Goal: Book appointment/travel/reservation

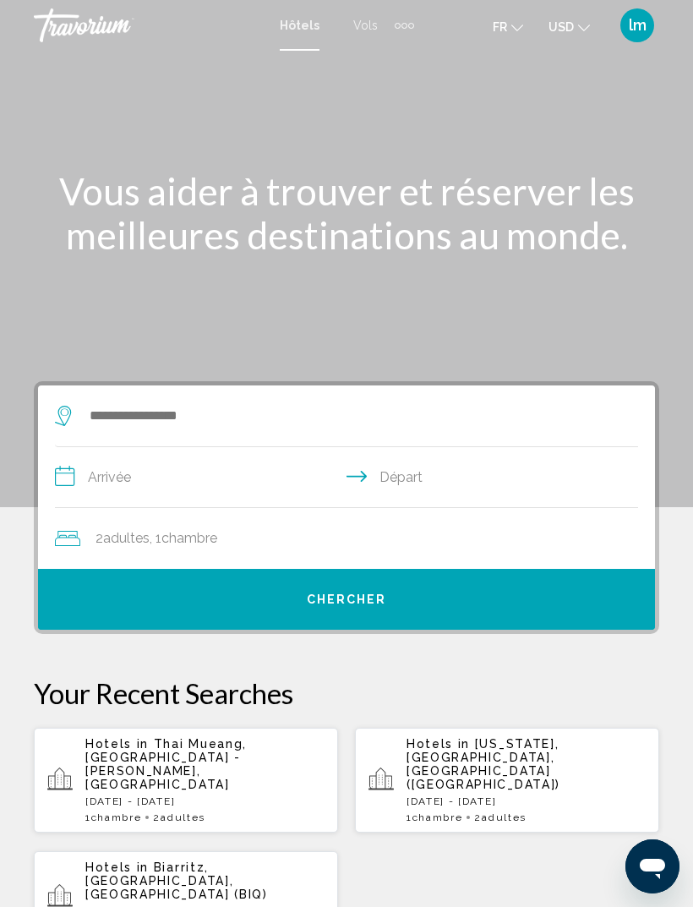
click at [633, 20] on span "lm" at bounding box center [638, 25] width 18 height 17
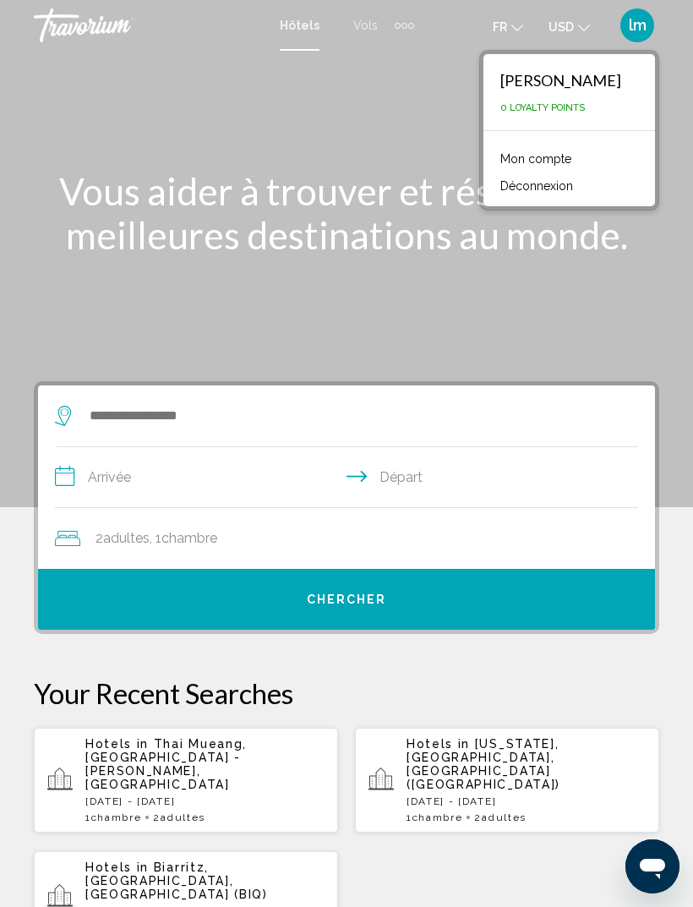
click at [585, 104] on span "0 Loyalty Points" at bounding box center [542, 107] width 85 height 11
click at [585, 107] on span "0 Loyalty Points" at bounding box center [542, 107] width 85 height 11
click at [608, 88] on div "[PERSON_NAME]" at bounding box center [560, 80] width 121 height 19
click at [614, 74] on div "[PERSON_NAME]" at bounding box center [560, 80] width 121 height 19
click at [580, 168] on link "Mon compte" at bounding box center [536, 159] width 88 height 22
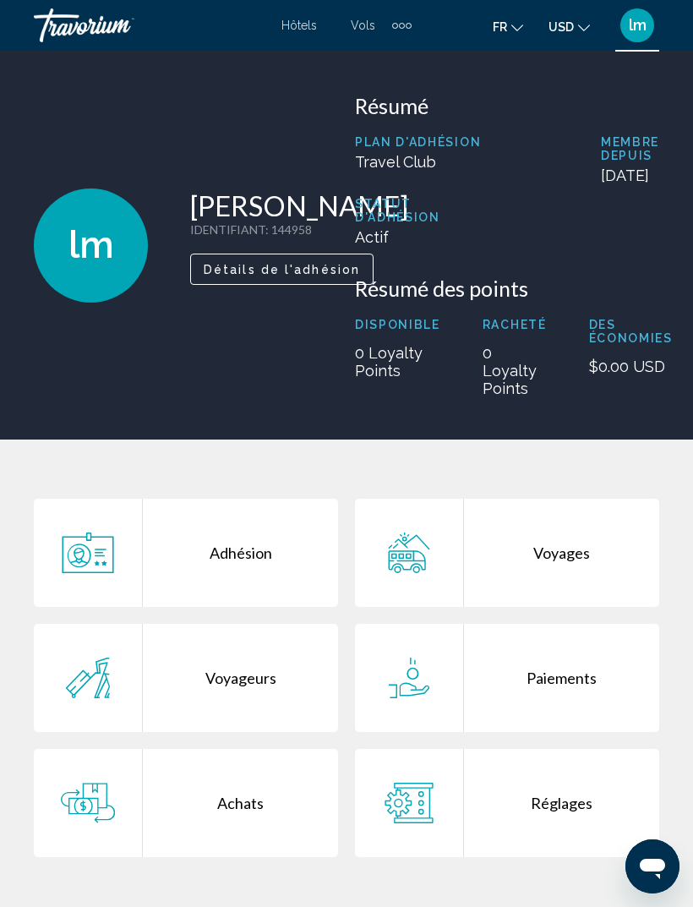
click at [567, 18] on button "USD USD ($) MXN (Mex$) CAD (Can$) GBP (£) EUR (€) AUD (A$) NZD (NZ$) CNY (CN¥)" at bounding box center [568, 26] width 41 height 25
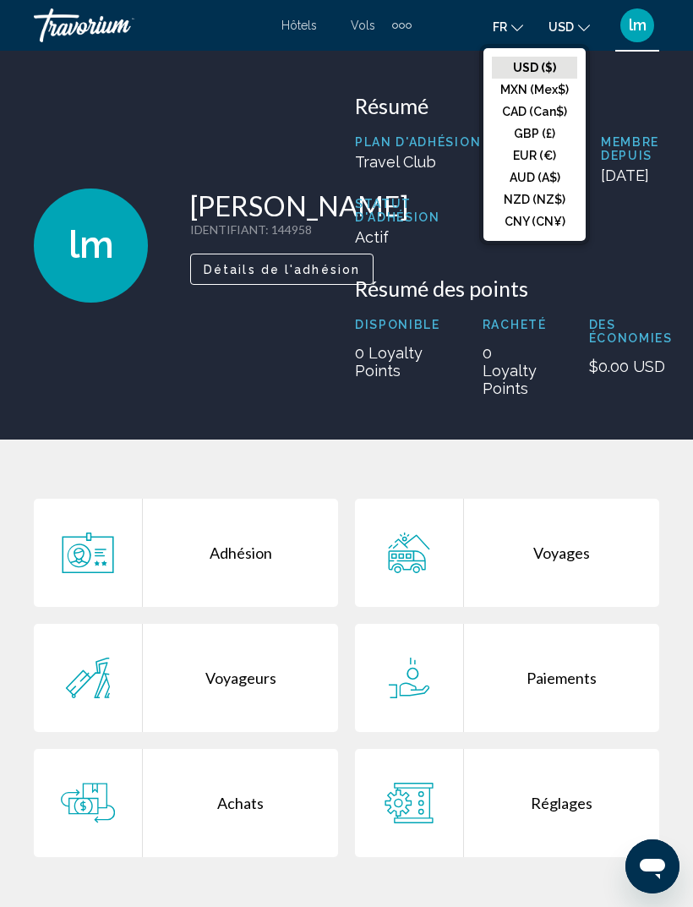
click at [643, 30] on span "lm" at bounding box center [638, 25] width 18 height 17
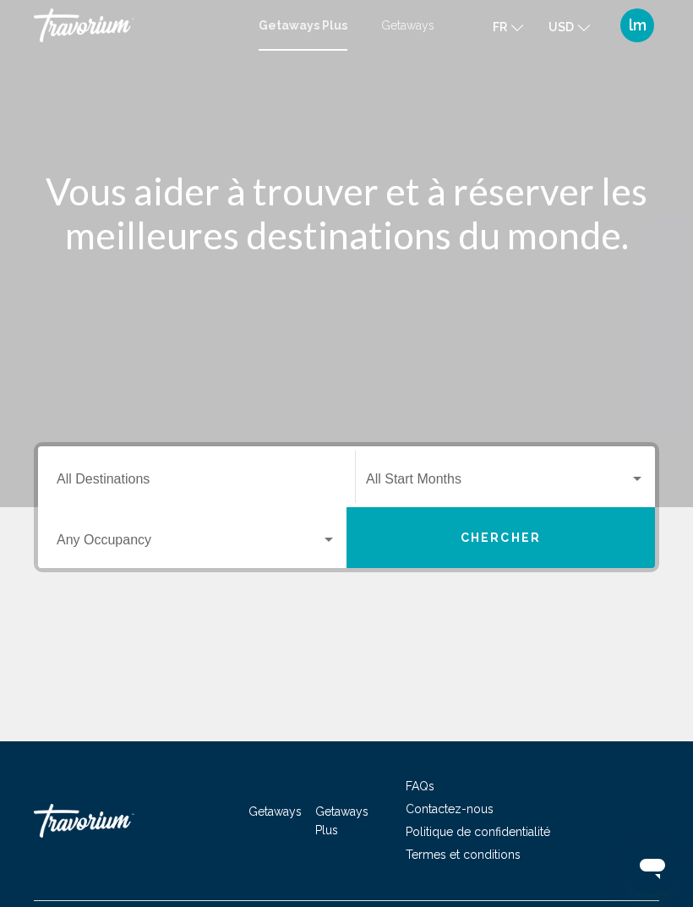
click at [630, 31] on span "lm" at bounding box center [638, 25] width 18 height 17
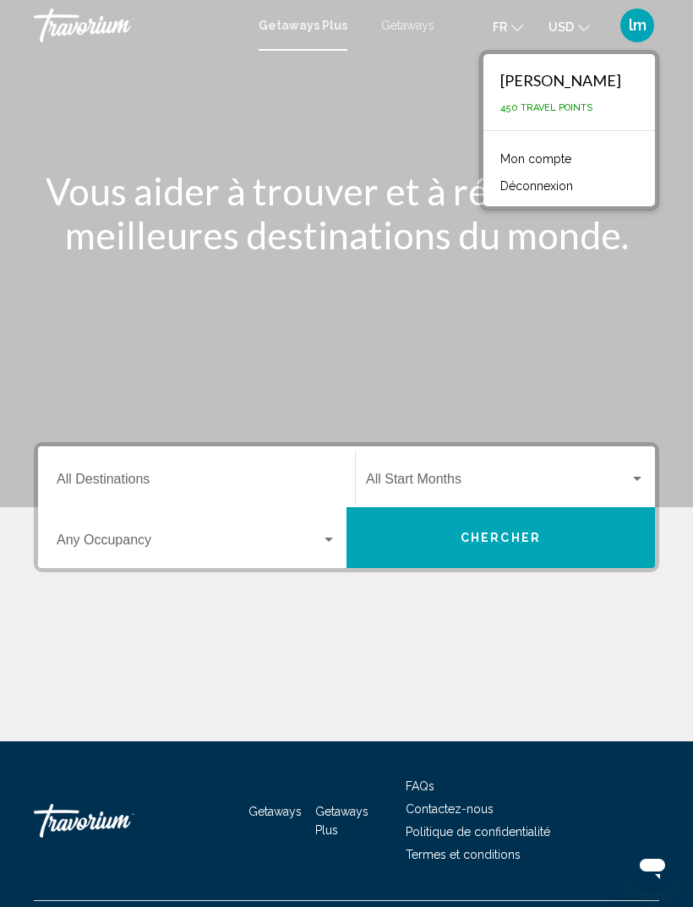
click at [632, 25] on span "lm" at bounding box center [638, 25] width 18 height 17
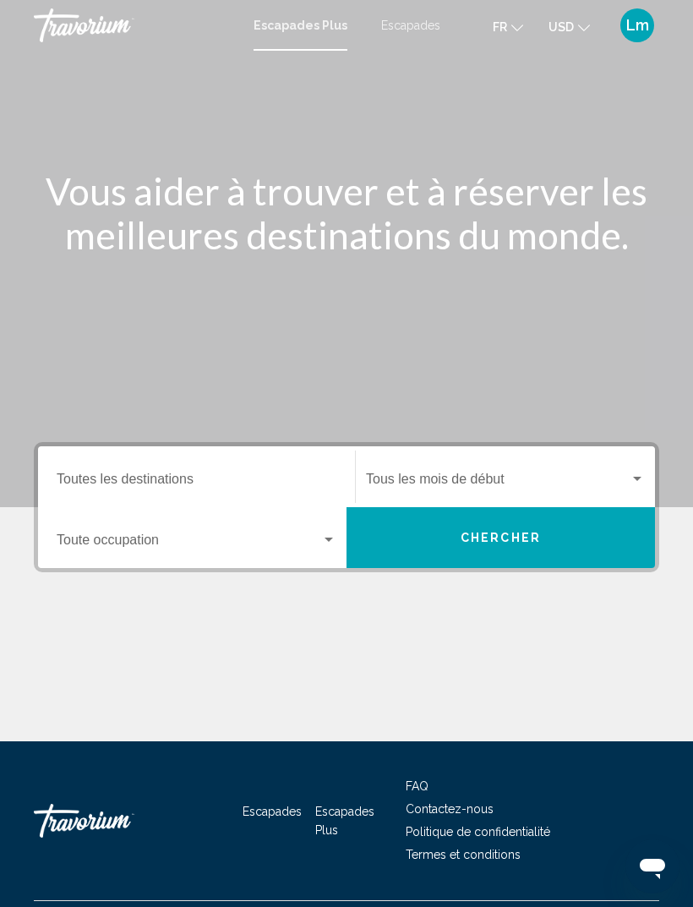
click at [314, 544] on span "Rechercher le widget" at bounding box center [189, 543] width 264 height 15
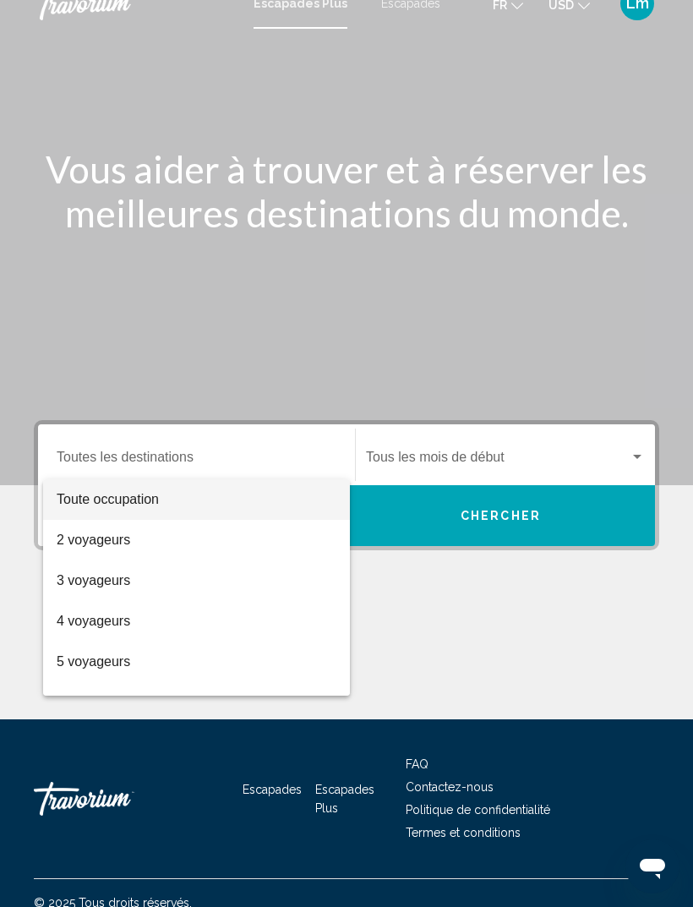
scroll to position [54, 0]
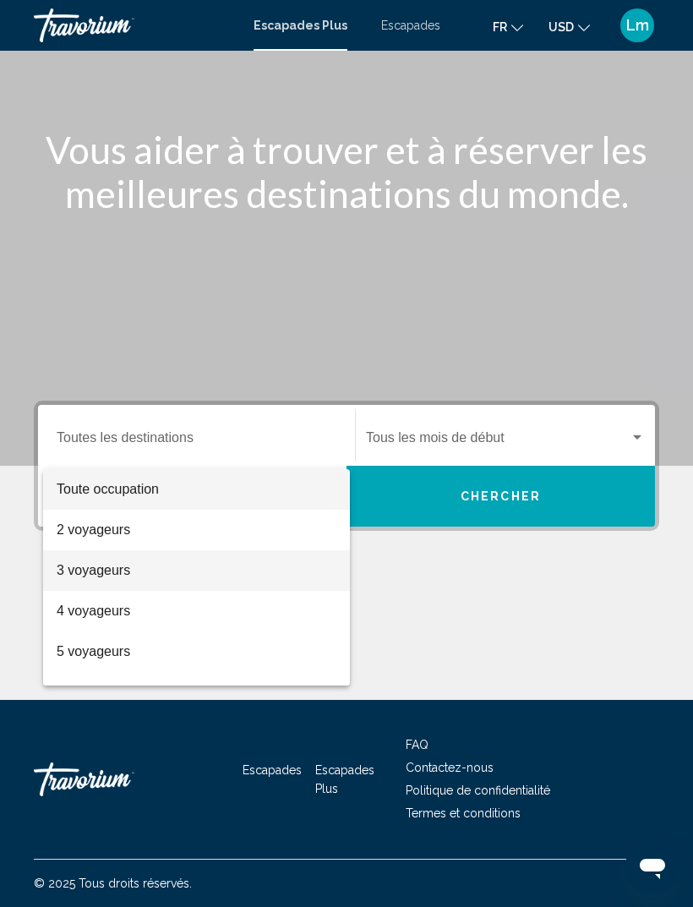
click at [166, 582] on span "3 voyageurs" at bounding box center [197, 570] width 280 height 41
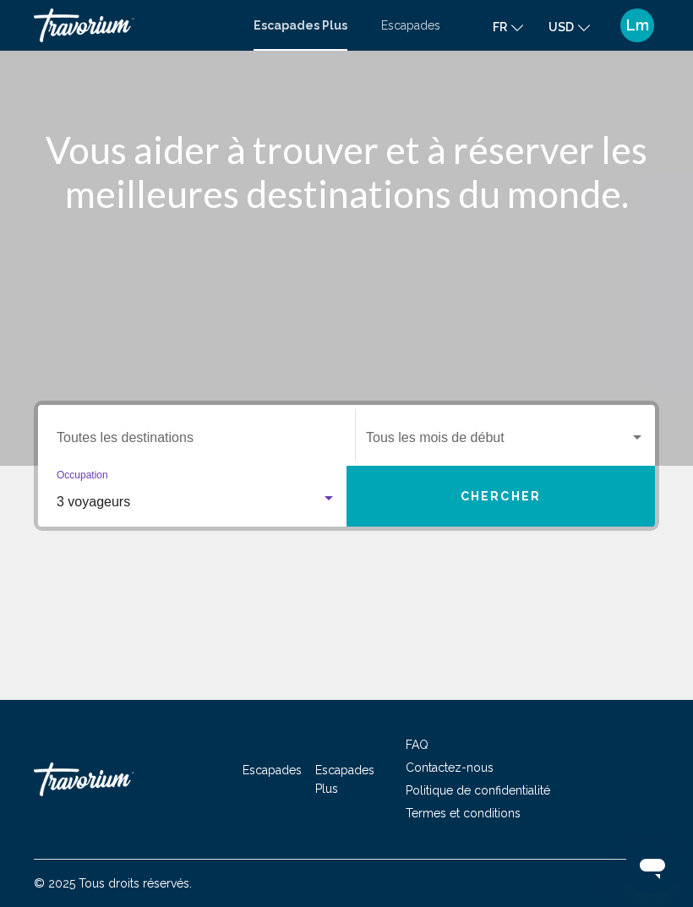
click at [501, 433] on span "Rechercher le widget" at bounding box center [498, 440] width 264 height 15
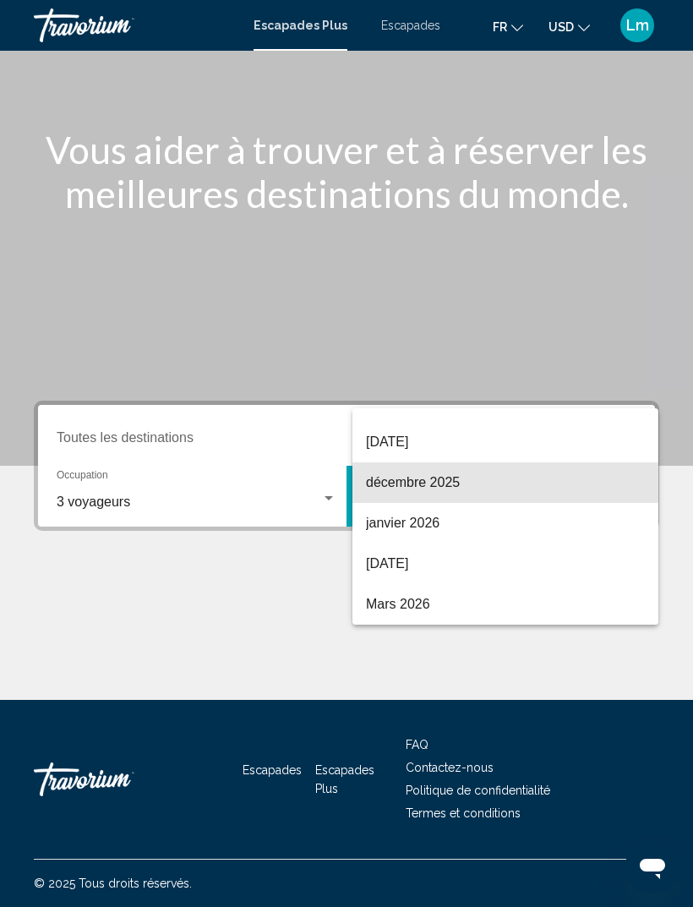
scroll to position [110, 0]
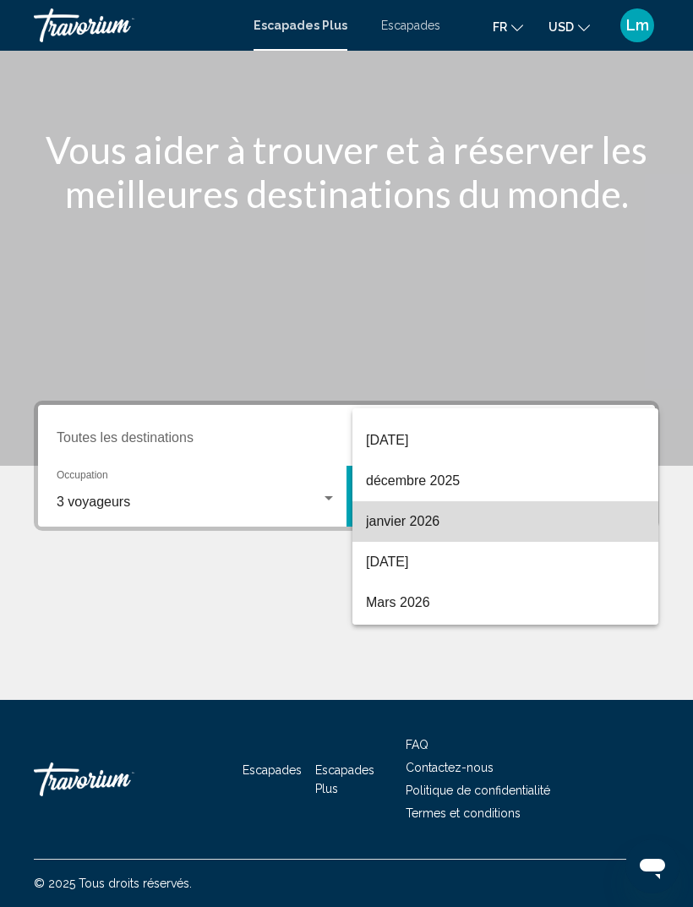
click at [465, 526] on span "janvier 2026" at bounding box center [505, 521] width 279 height 41
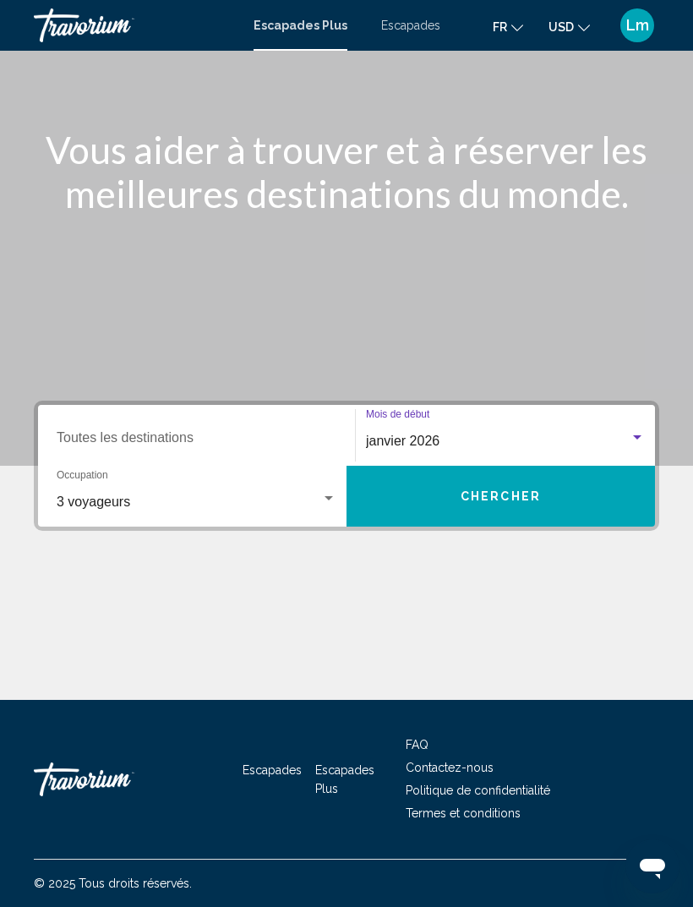
click at [226, 409] on div "Destination Toutes les destinations" at bounding box center [197, 435] width 280 height 53
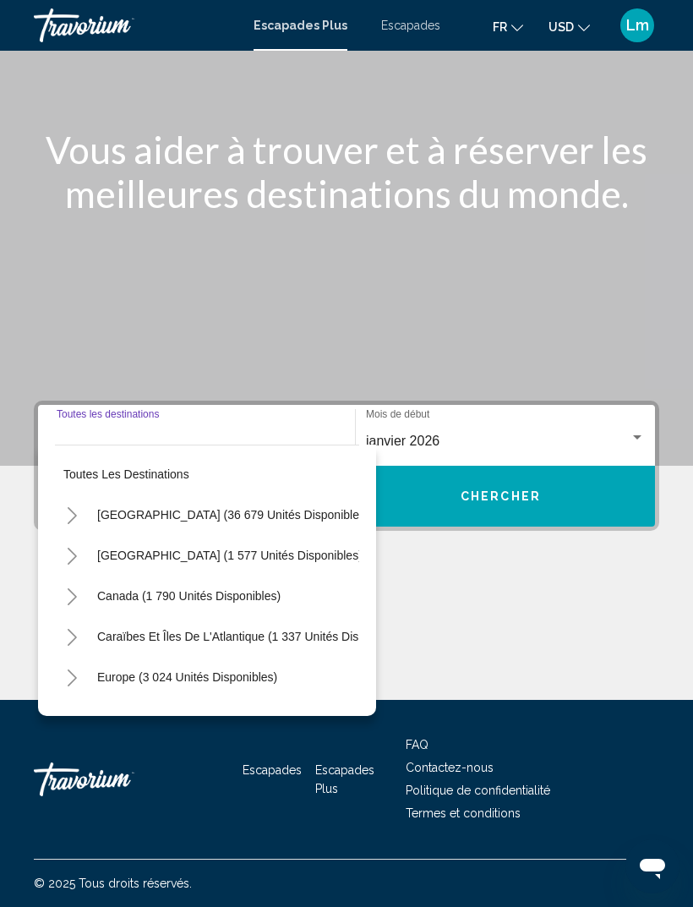
click at [183, 410] on div "Destination Toutes les destinations" at bounding box center [197, 435] width 280 height 53
click at [164, 468] on button "Toutes les destinations" at bounding box center [207, 474] width 304 height 39
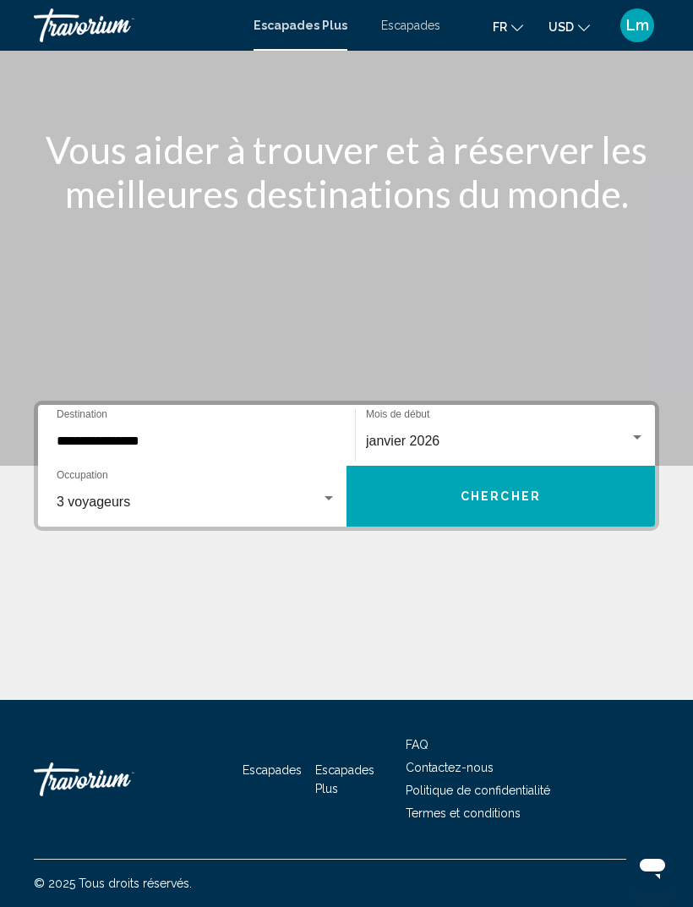
click at [177, 434] on input "**********" at bounding box center [197, 440] width 280 height 15
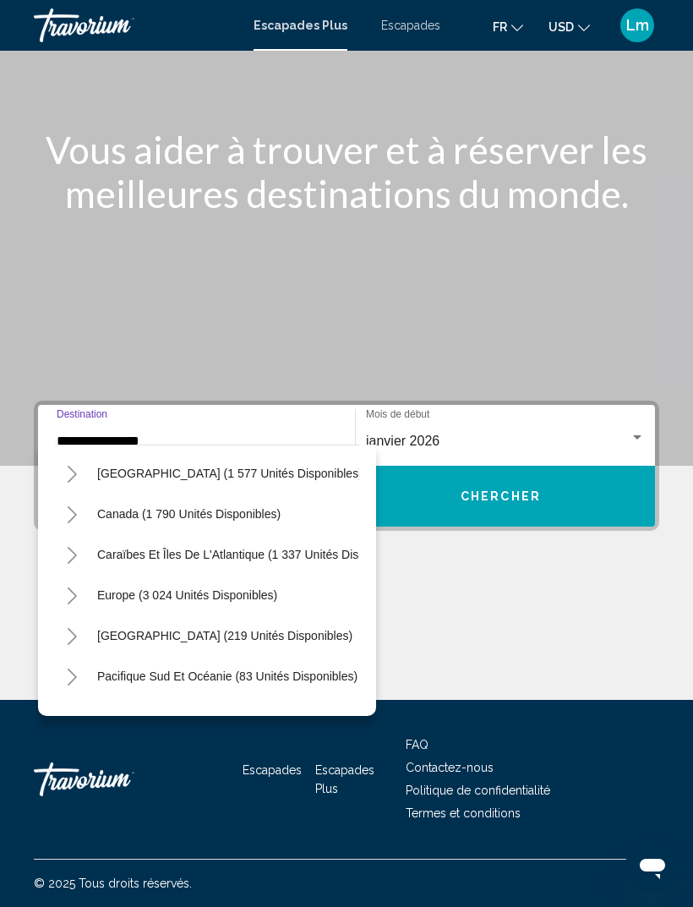
scroll to position [81, 0]
click at [76, 588] on icon "Basculer l'Europe (3 024 unités disponibles)" at bounding box center [72, 596] width 9 height 17
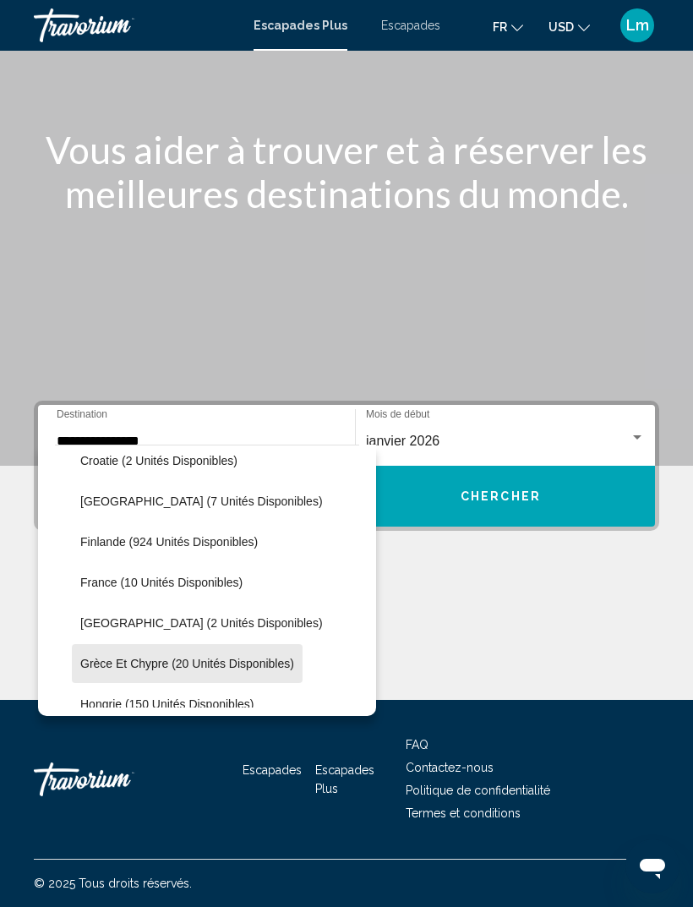
scroll to position [340, 3]
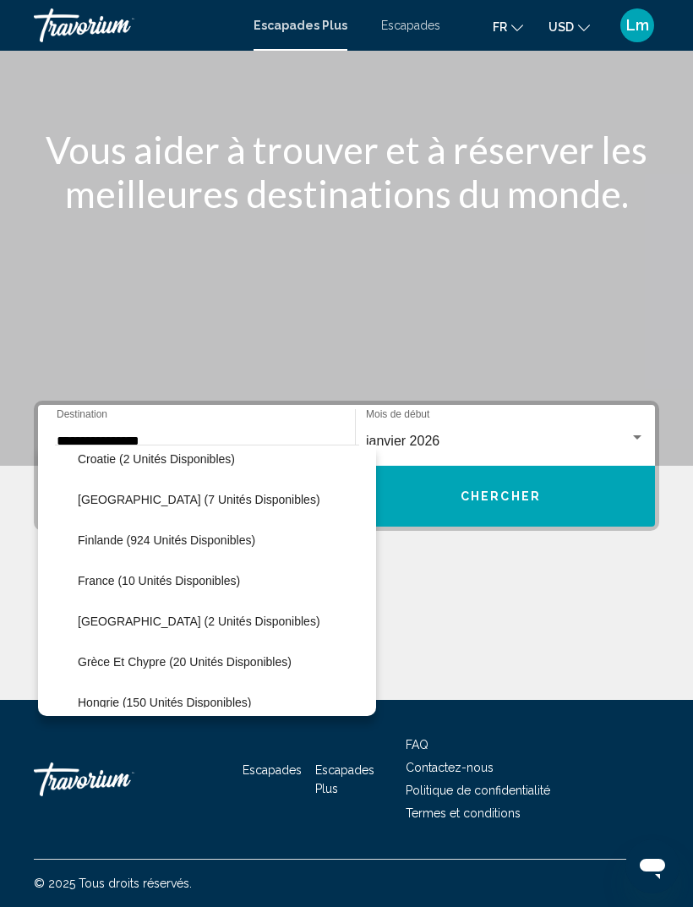
click at [207, 574] on span "France (10 unités disponibles)" at bounding box center [159, 581] width 162 height 14
type input "**********"
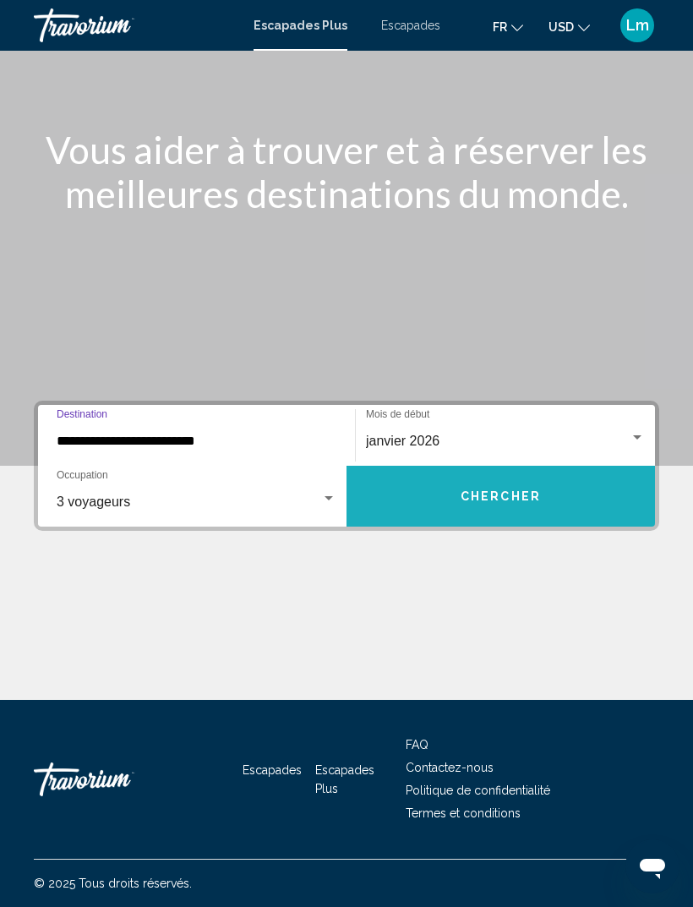
click at [531, 498] on button "CHERCHER" at bounding box center [500, 496] width 308 height 61
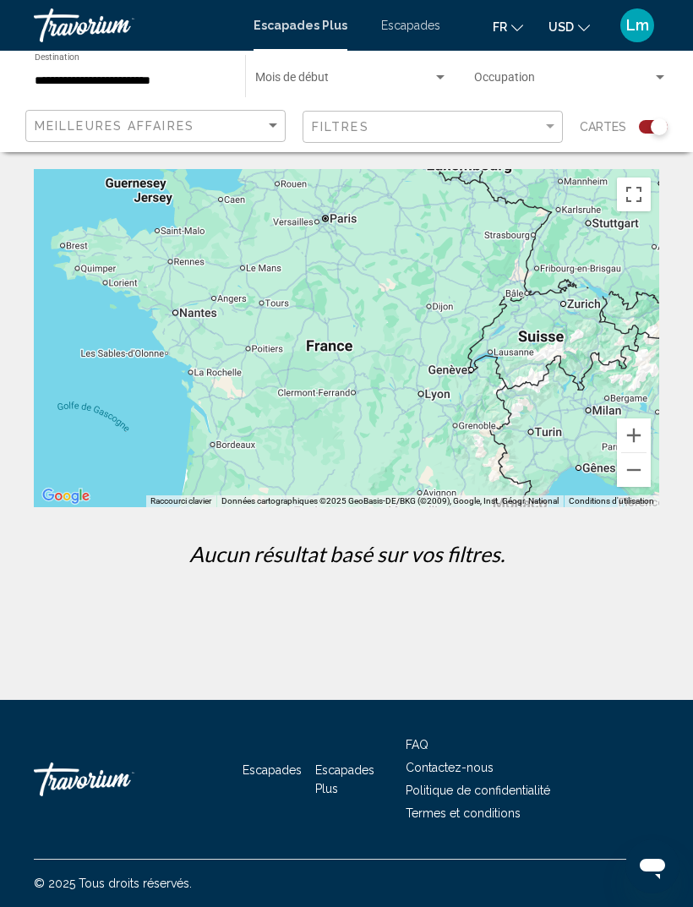
click at [336, 227] on div "Contenu principal" at bounding box center [346, 338] width 625 height 338
click at [393, 11] on div "Escapades Plus Escapades FR English Español Français Italiano Português русский…" at bounding box center [346, 25] width 693 height 35
click at [155, 82] on input "**********" at bounding box center [132, 81] width 194 height 14
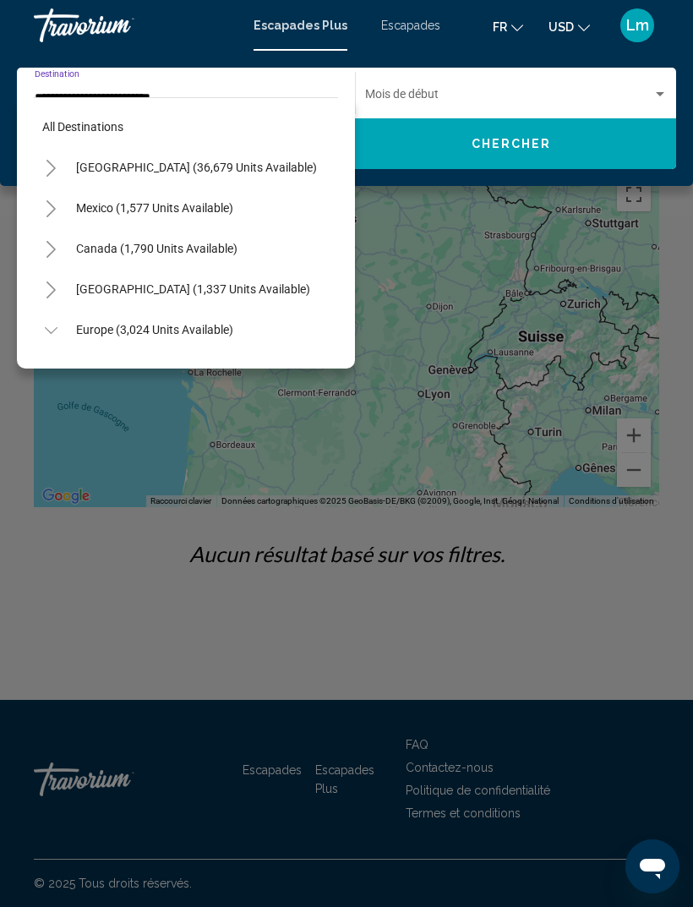
scroll to position [344, 0]
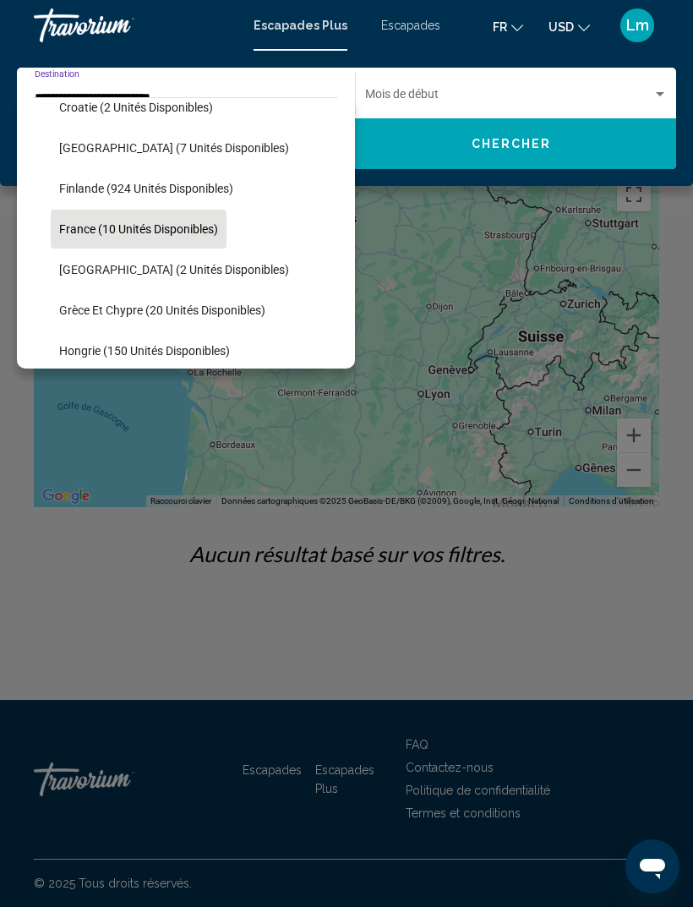
click at [178, 238] on button "France (10 unités disponibles)" at bounding box center [139, 229] width 176 height 39
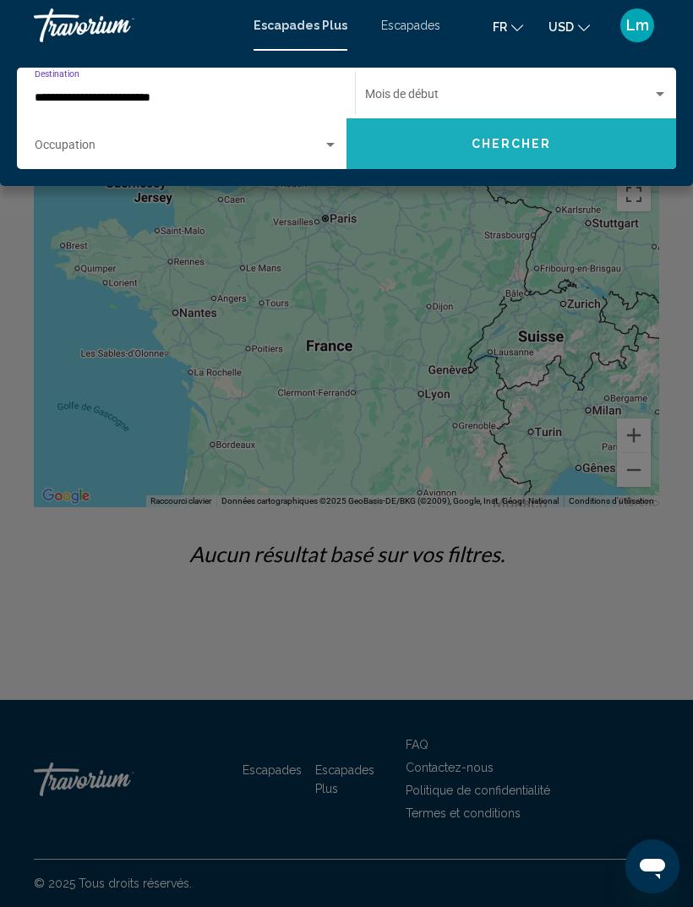
click at [557, 137] on button "CHERCHER" at bounding box center [511, 143] width 330 height 51
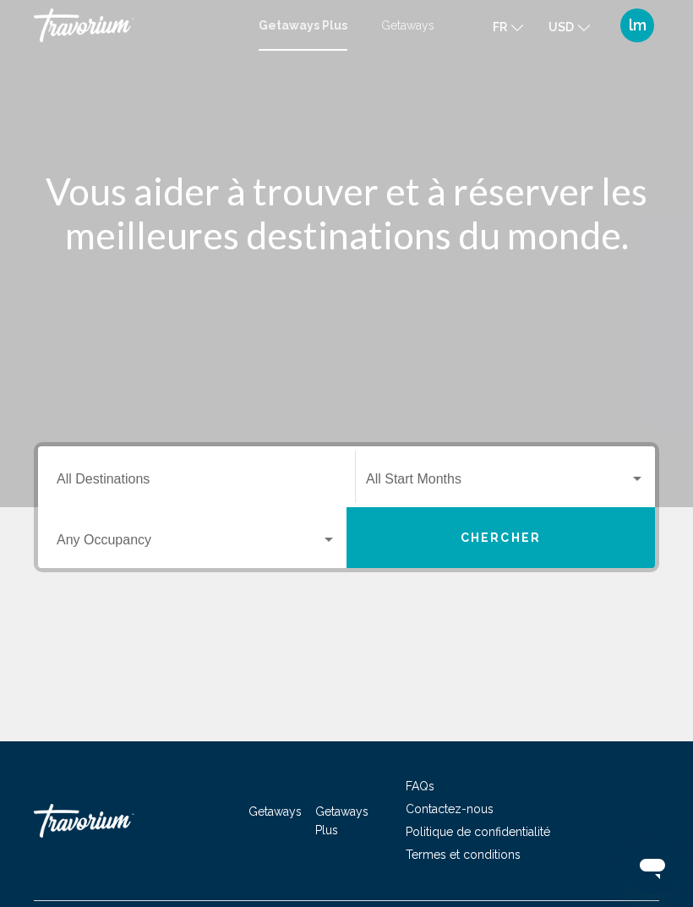
click at [402, 31] on span "Getaways" at bounding box center [407, 26] width 53 height 14
click at [229, 477] on input "Destination All Destinations" at bounding box center [197, 482] width 280 height 15
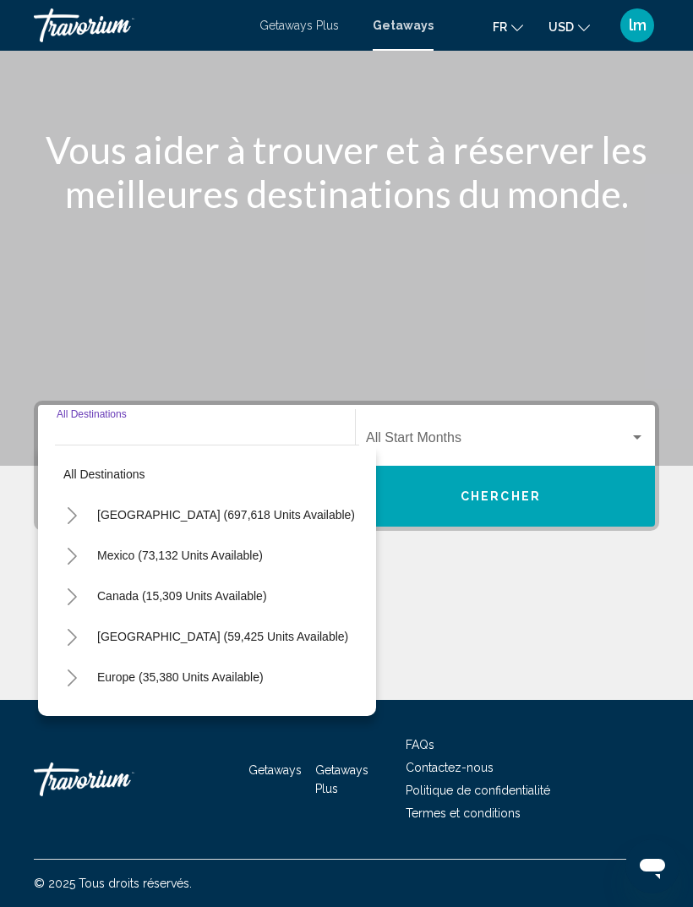
scroll to position [54, 0]
click at [205, 657] on button "Europe (35,380 units available)" at bounding box center [180, 676] width 183 height 39
type input "**********"
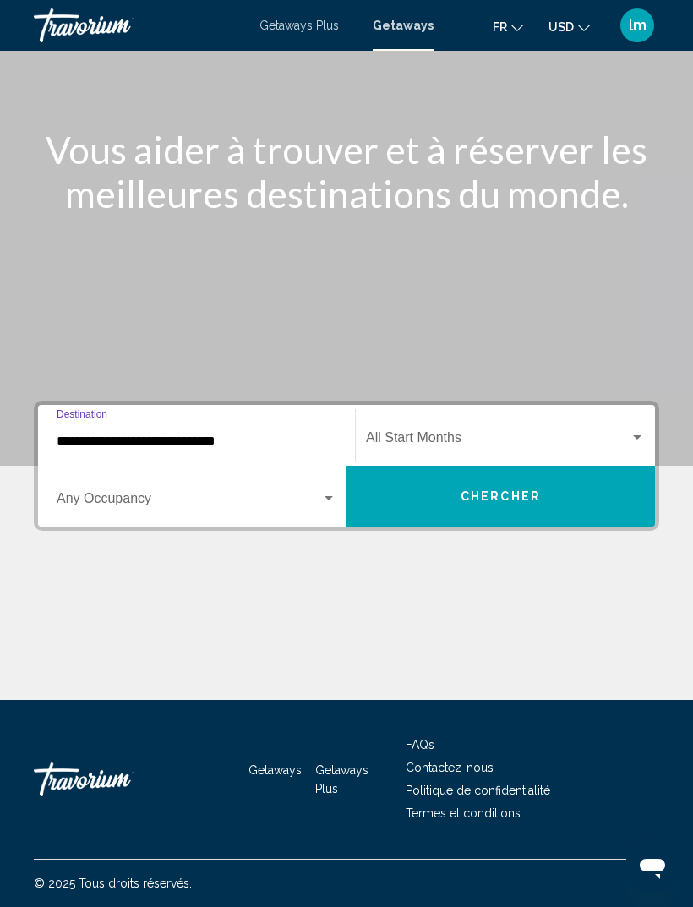
click at [452, 494] on button "Chercher" at bounding box center [500, 496] width 308 height 61
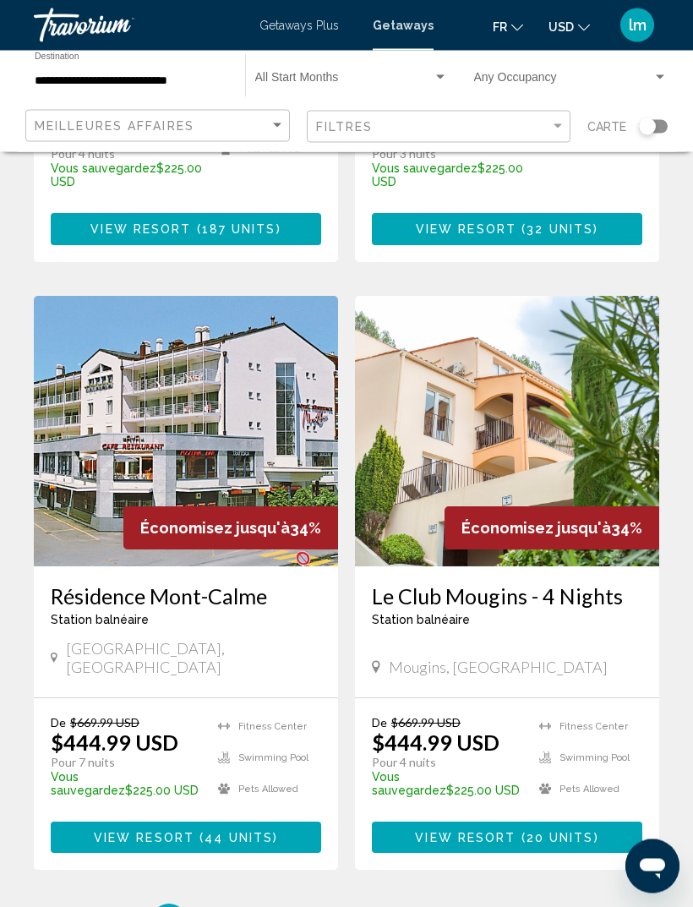
scroll to position [3181, 0]
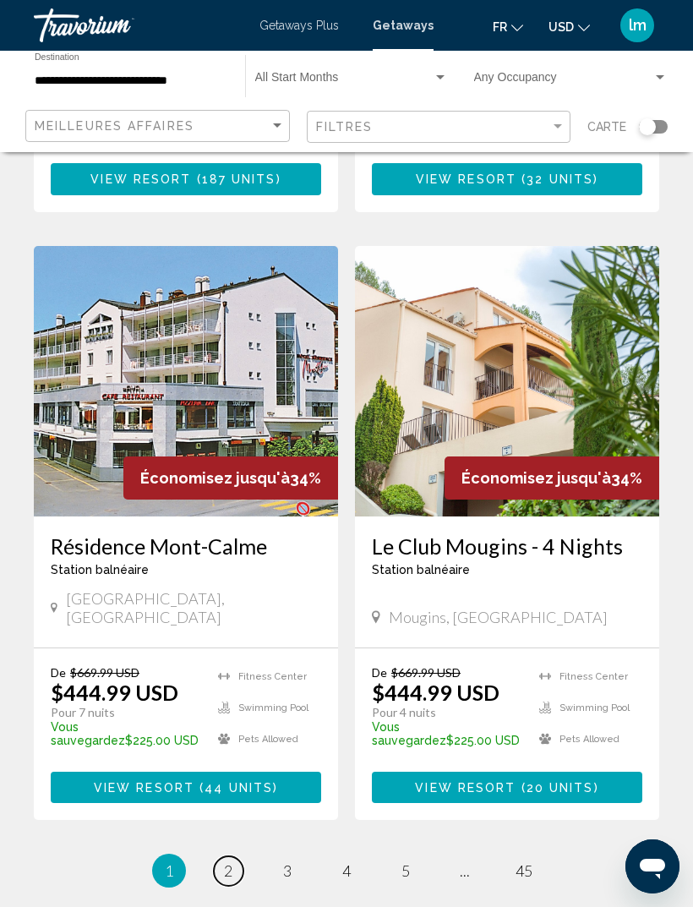
click at [234, 856] on link "page 2" at bounding box center [229, 871] width 30 height 30
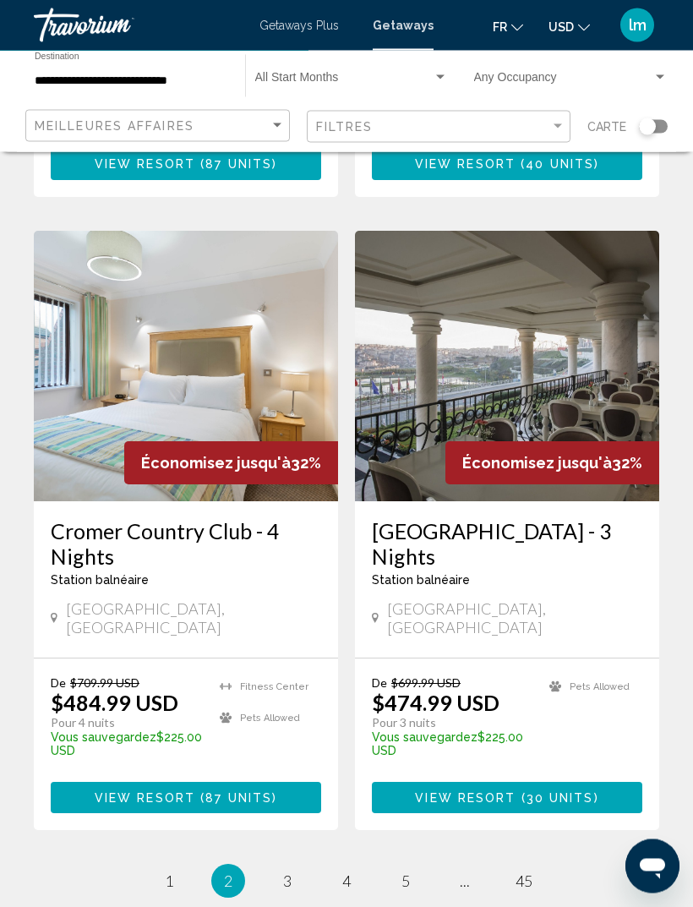
scroll to position [3173, 0]
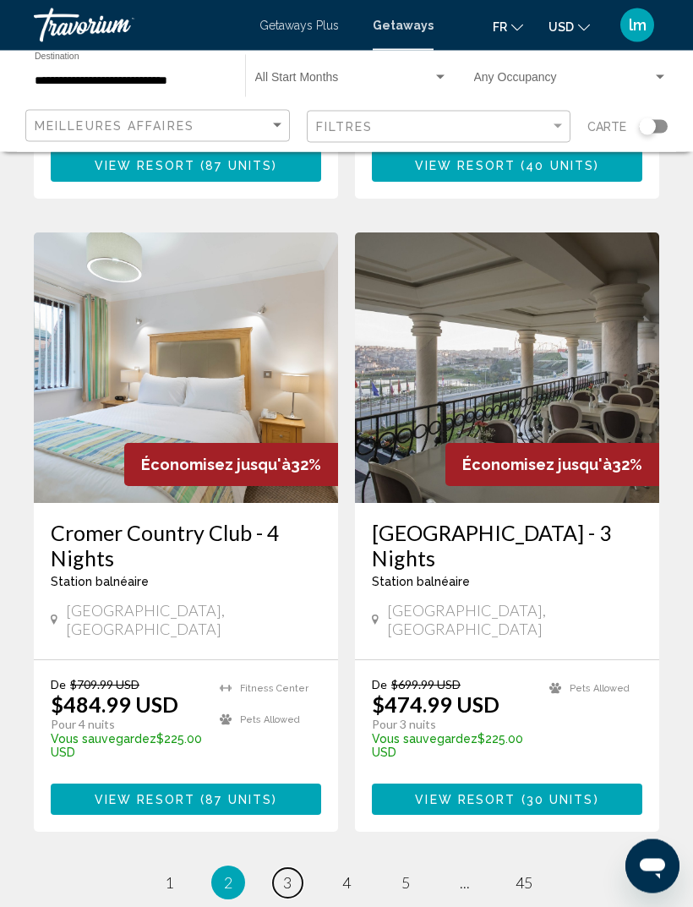
click at [300, 869] on link "page 3" at bounding box center [288, 884] width 30 height 30
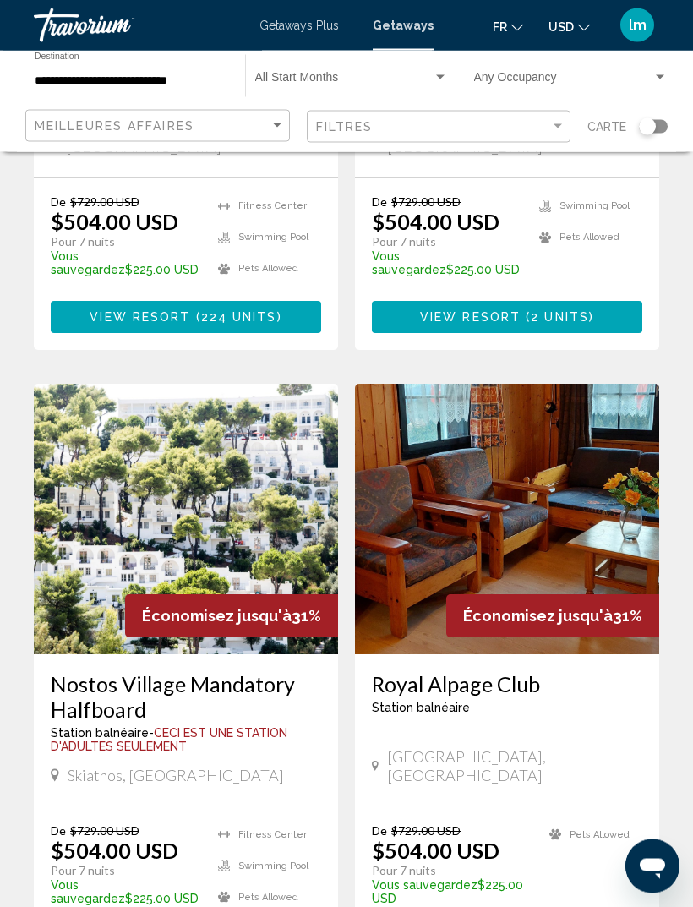
scroll to position [3055, 0]
